Goal: Task Accomplishment & Management: Complete application form

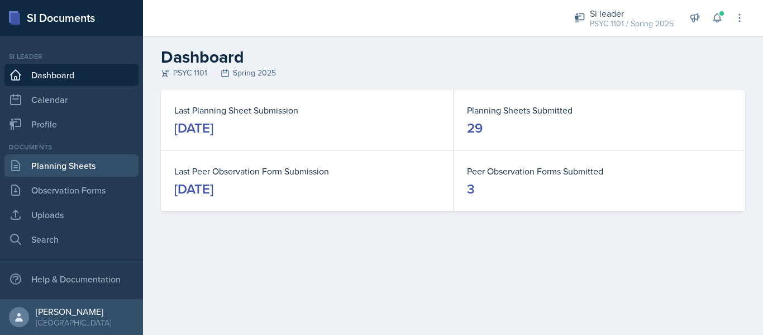
click at [105, 173] on link "Planning Sheets" at bounding box center [71, 165] width 134 height 22
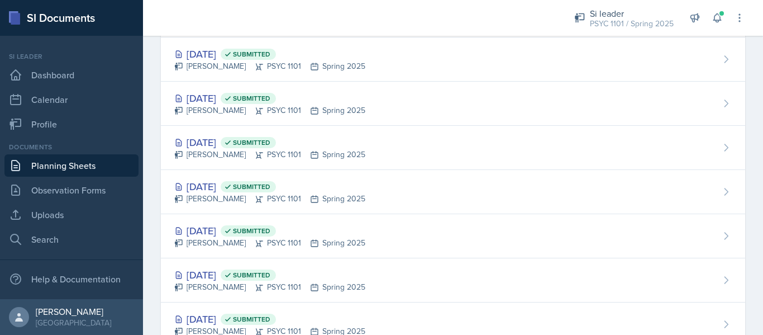
scroll to position [1085, 0]
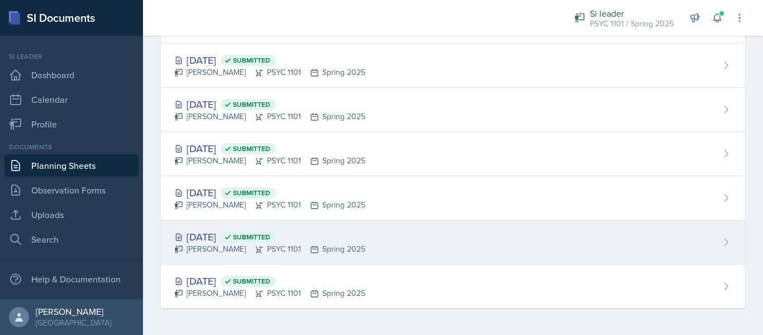
click at [269, 246] on div "[PERSON_NAME] PSYC 1101 Spring 2025" at bounding box center [269, 249] width 191 height 12
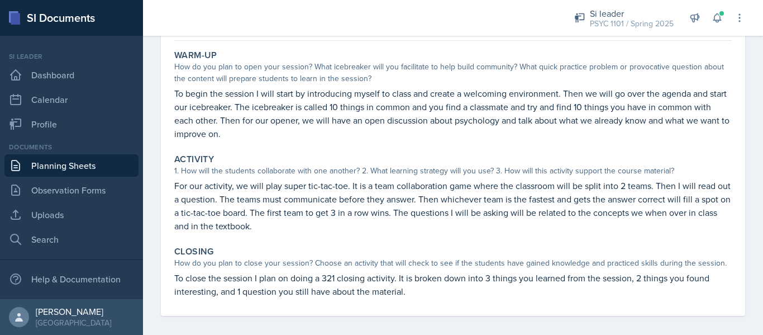
scroll to position [104, 0]
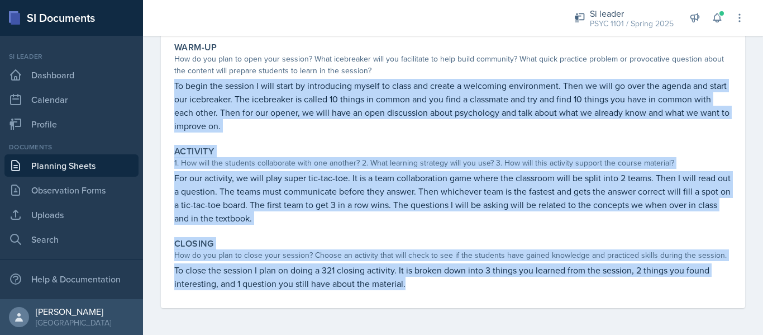
drag, startPoint x: 411, startPoint y: 278, endPoint x: 169, endPoint y: 87, distance: 308.6
click at [169, 87] on div "[DATE] Submitted [PERSON_NAME] PSYC 1101 Spring 2025 Edit Delete View Comments …" at bounding box center [453, 146] width 584 height 324
copy div "To begin the session I will start by introducing myself to class and create a w…"
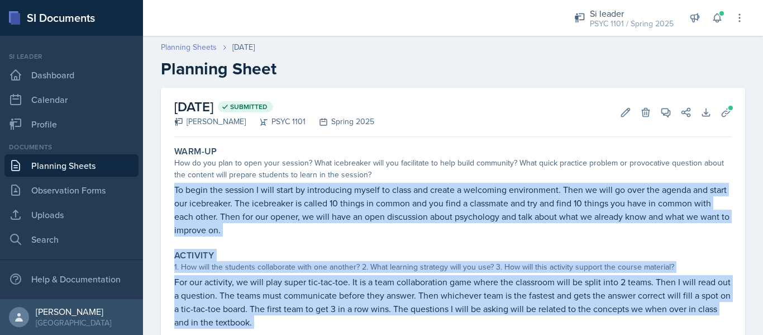
click at [193, 49] on link "Planning Sheets" at bounding box center [189, 47] width 56 height 12
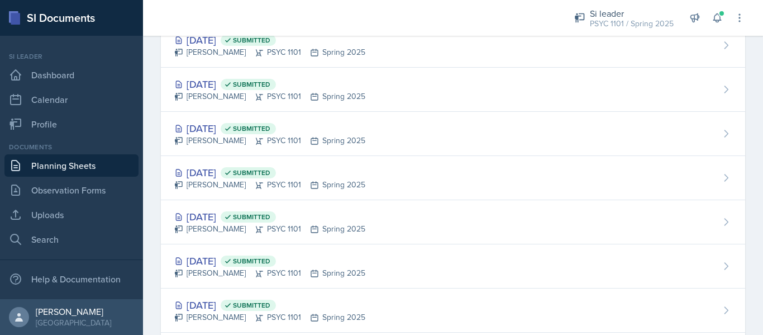
scroll to position [1085, 0]
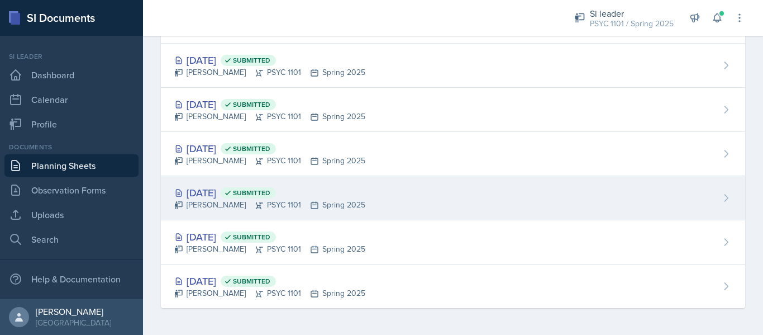
click at [255, 201] on icon at bounding box center [259, 205] width 9 height 9
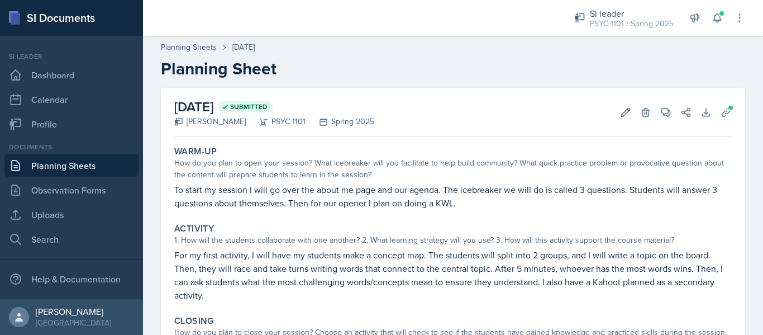
scroll to position [77, 0]
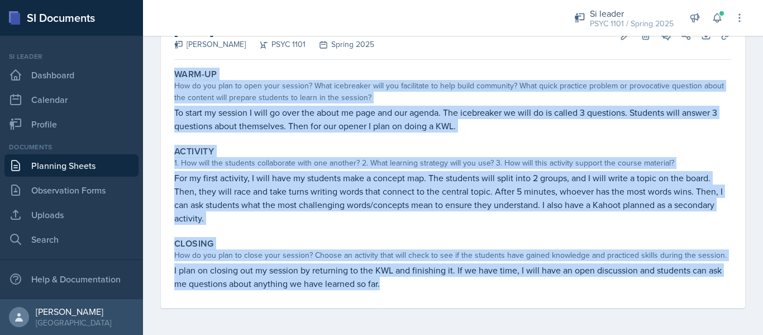
drag, startPoint x: 403, startPoint y: 288, endPoint x: 174, endPoint y: 73, distance: 313.5
click at [174, 73] on div "Warm-Up How do you plan to open your session? What icebreaker will you facilita…" at bounding box center [453, 186] width 558 height 244
copy div "Warm-Up How do you plan to open your session? What icebreaker will you facilita…"
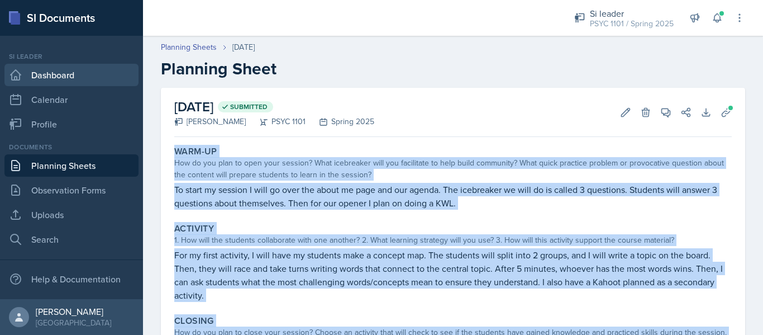
click at [69, 78] on link "Dashboard" at bounding box center [71, 75] width 134 height 22
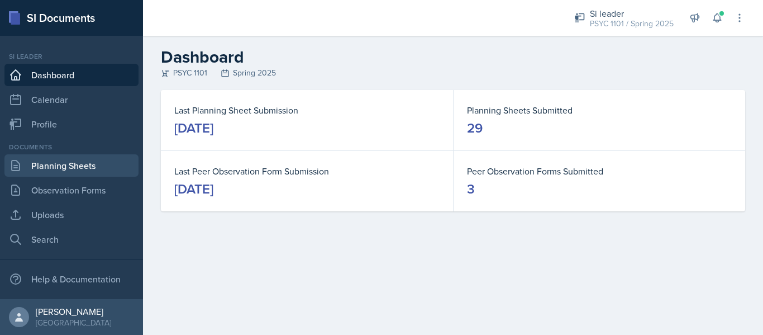
click at [84, 163] on link "Planning Sheets" at bounding box center [71, 165] width 134 height 22
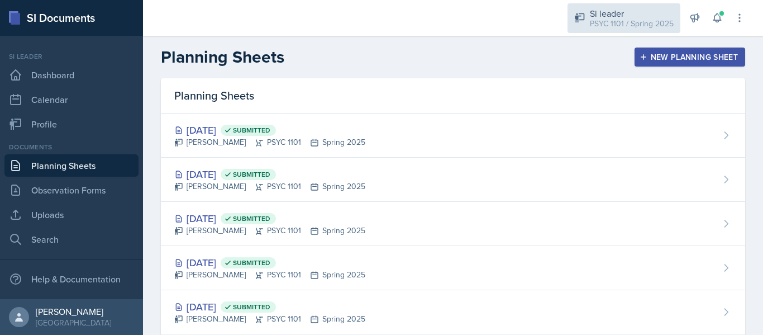
click at [630, 24] on div "PSYC 1101 / Spring 2025" at bounding box center [632, 24] width 84 height 12
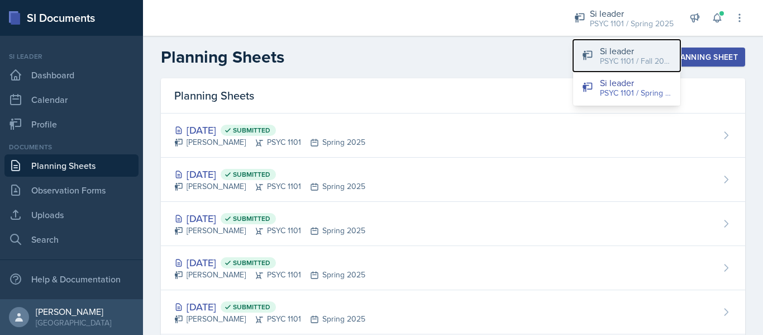
click at [605, 57] on div "PSYC 1101 / Fall 2025" at bounding box center [636, 61] width 72 height 12
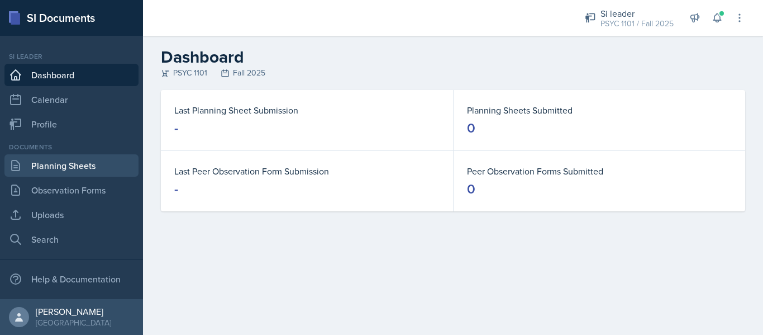
click at [89, 164] on link "Planning Sheets" at bounding box center [71, 165] width 134 height 22
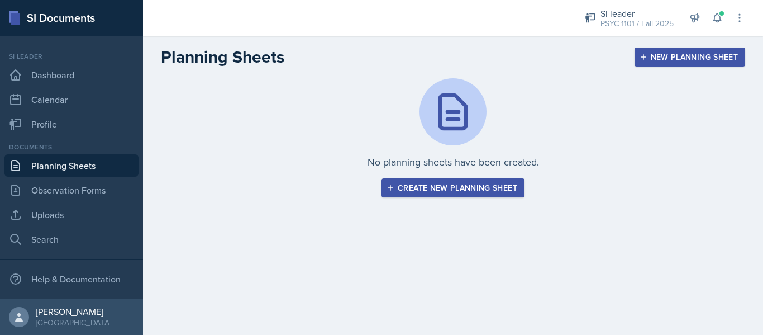
click at [449, 189] on div "Create new planning sheet" at bounding box center [453, 187] width 129 height 9
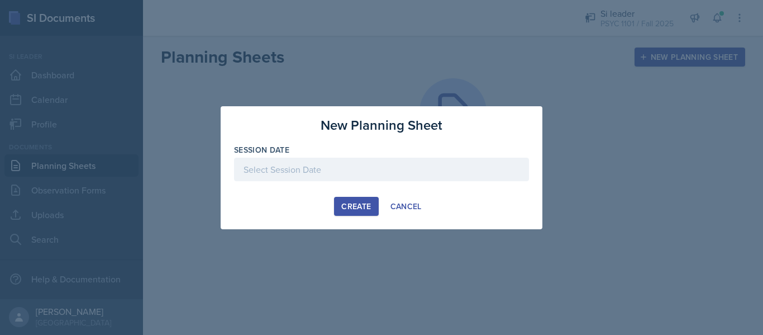
click at [385, 190] on div at bounding box center [381, 186] width 295 height 11
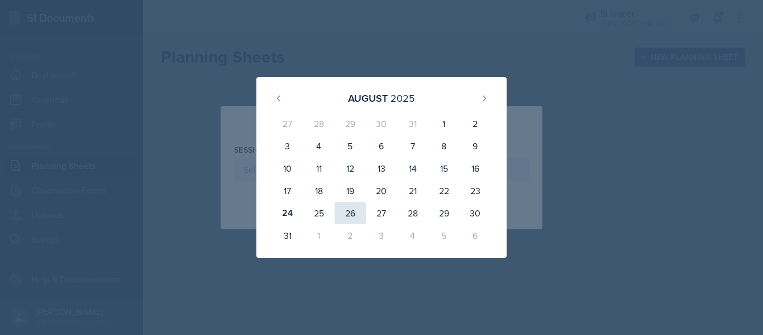
click at [356, 213] on div "26" at bounding box center [350, 213] width 31 height 22
type input "[DATE]"
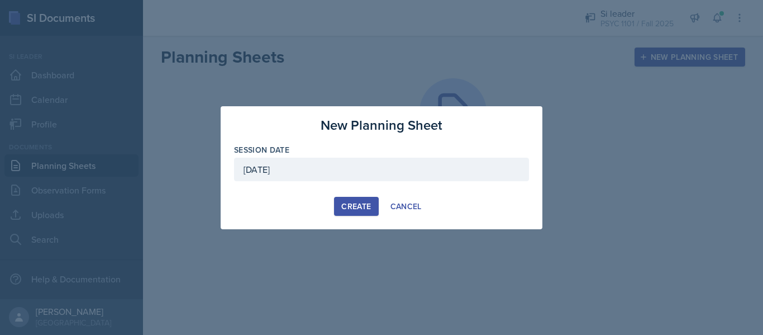
click at [354, 211] on div "Create" at bounding box center [356, 206] width 30 height 9
